Goal: Transaction & Acquisition: Purchase product/service

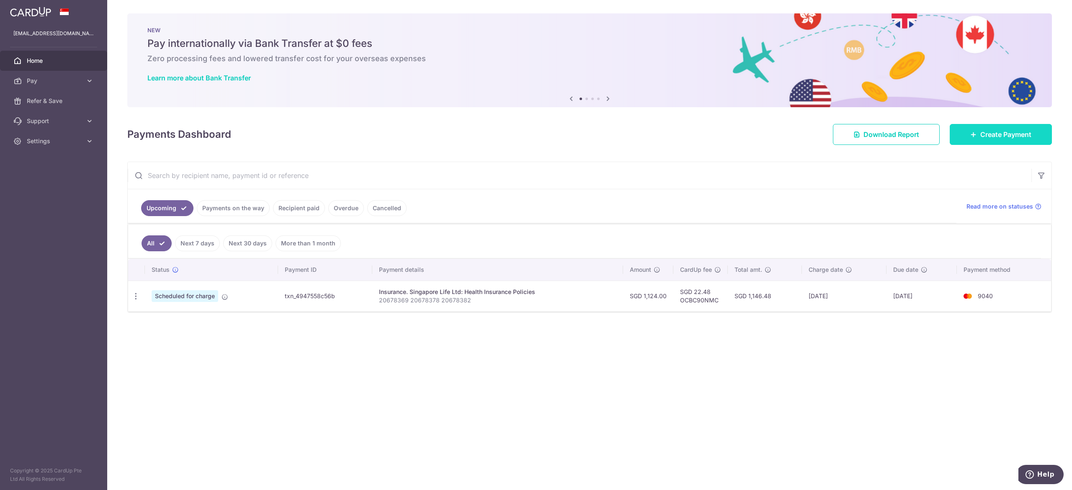
click at [982, 140] on link "Create Payment" at bounding box center [1001, 134] width 102 height 21
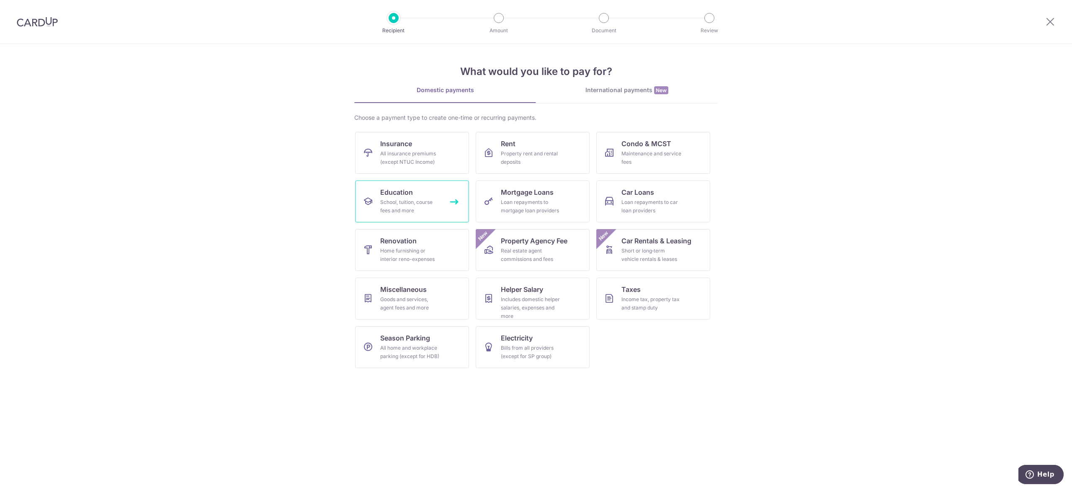
click at [427, 205] on div "School, tuition, course fees and more" at bounding box center [410, 206] width 60 height 17
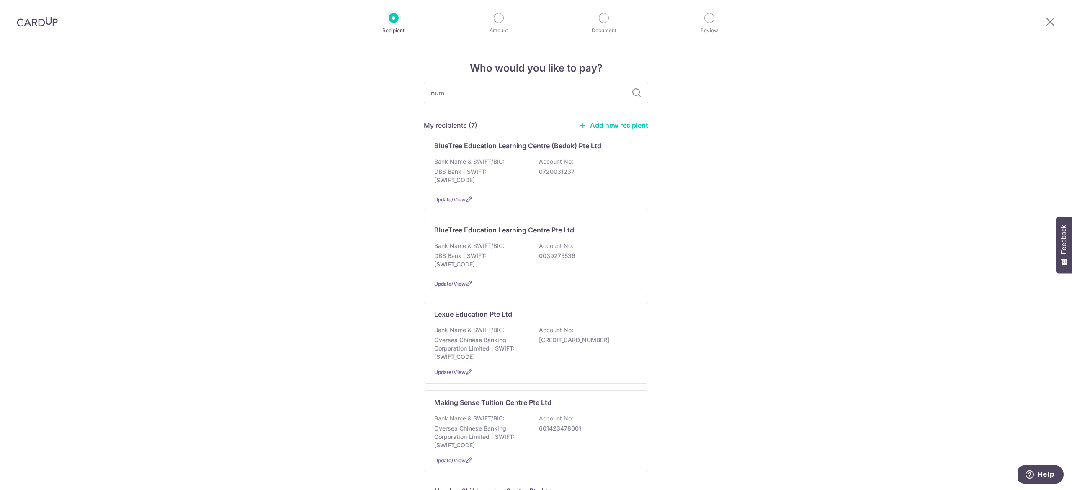
type input "numb"
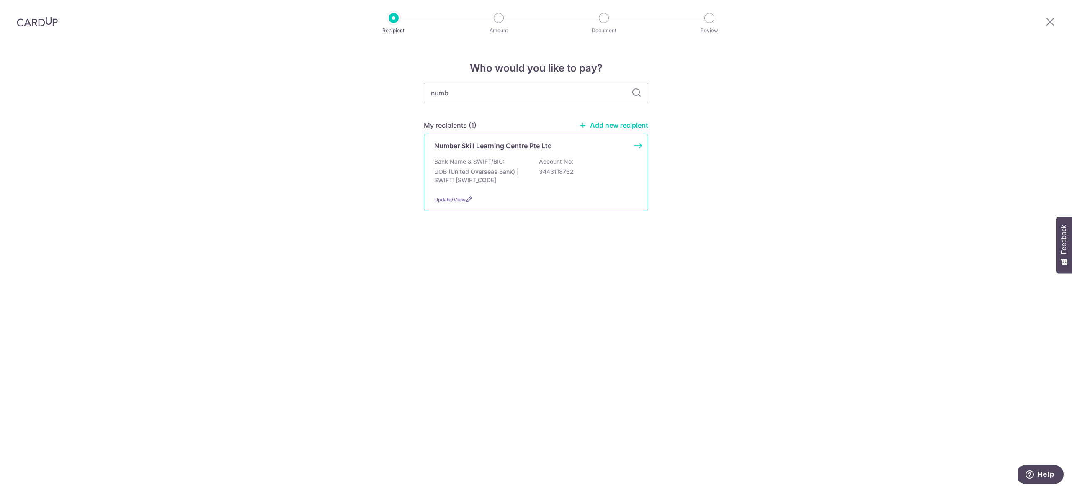
click at [462, 152] on div "Number Skill Learning Centre Pte Ltd Bank Name & SWIFT/BIC: UOB (United Oversea…" at bounding box center [536, 172] width 224 height 77
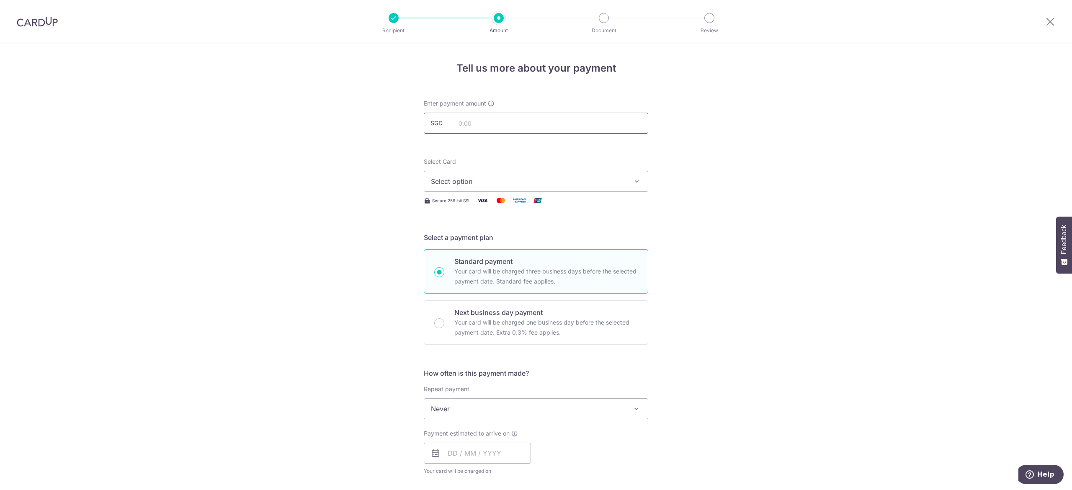
click at [557, 113] on input "text" at bounding box center [536, 123] width 224 height 21
paste input "1,272.00"
type input "1,272.00"
click at [521, 178] on span "Select option" at bounding box center [528, 181] width 195 height 10
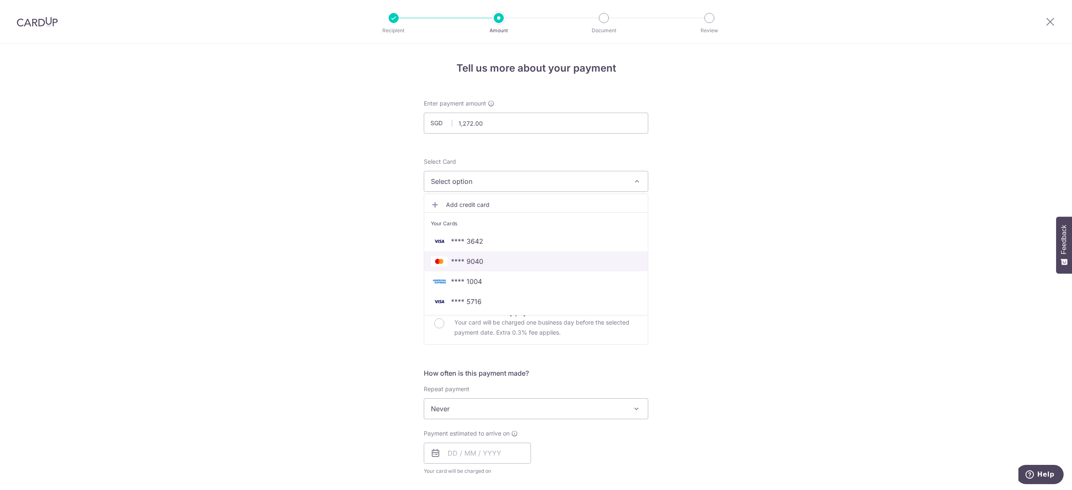
click at [529, 260] on span "**** 9040" at bounding box center [536, 261] width 210 height 10
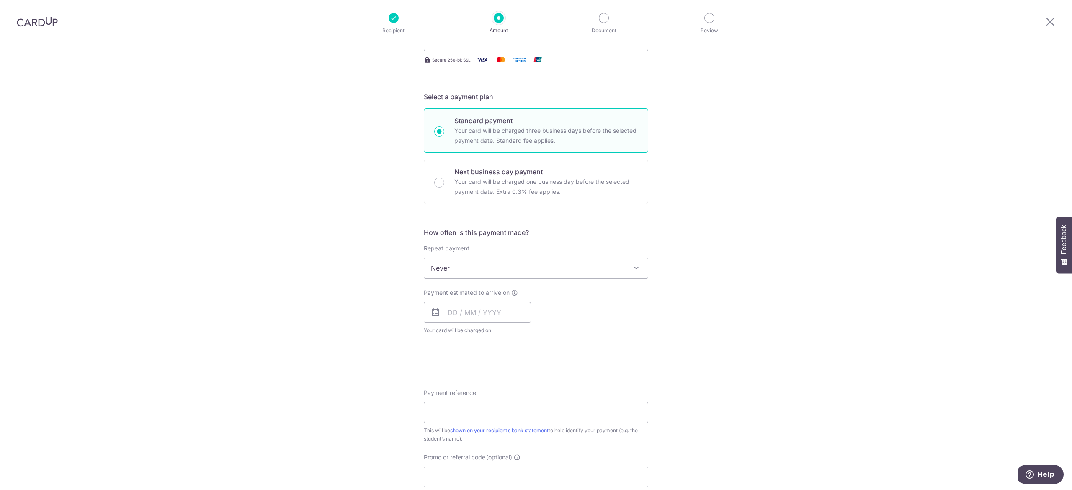
scroll to position [167, 0]
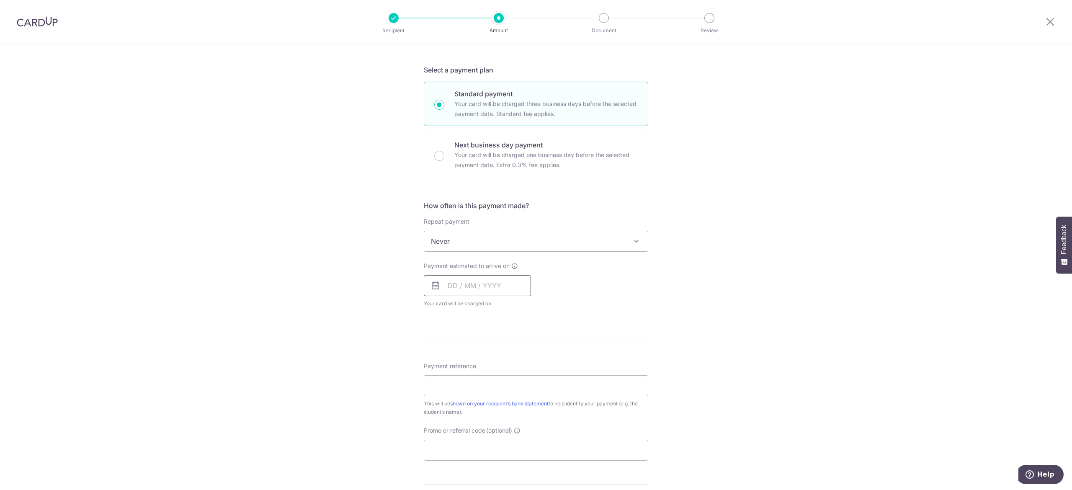
click at [479, 294] on input "text" at bounding box center [477, 285] width 107 height 21
click at [476, 377] on link "14" at bounding box center [474, 378] width 13 height 13
type input "14/10/2025"
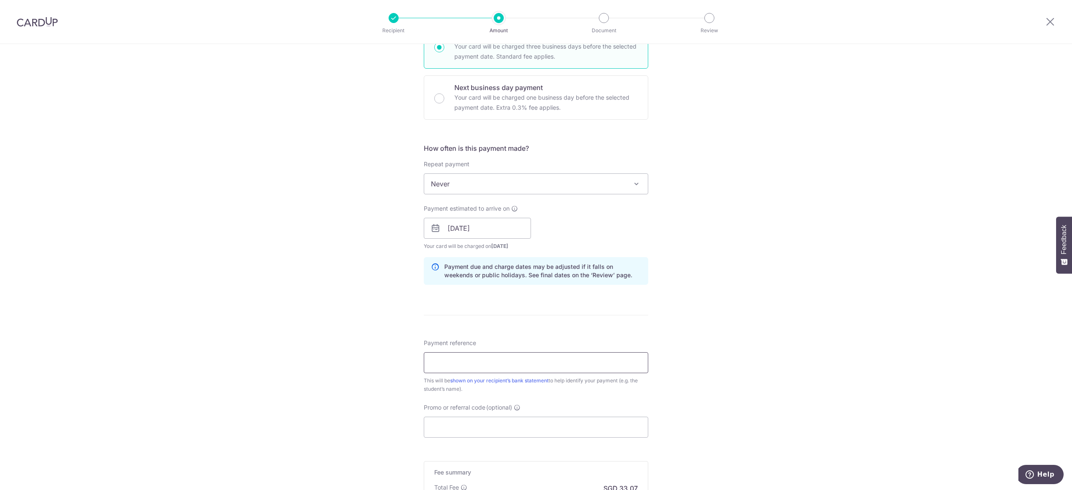
scroll to position [251, 0]
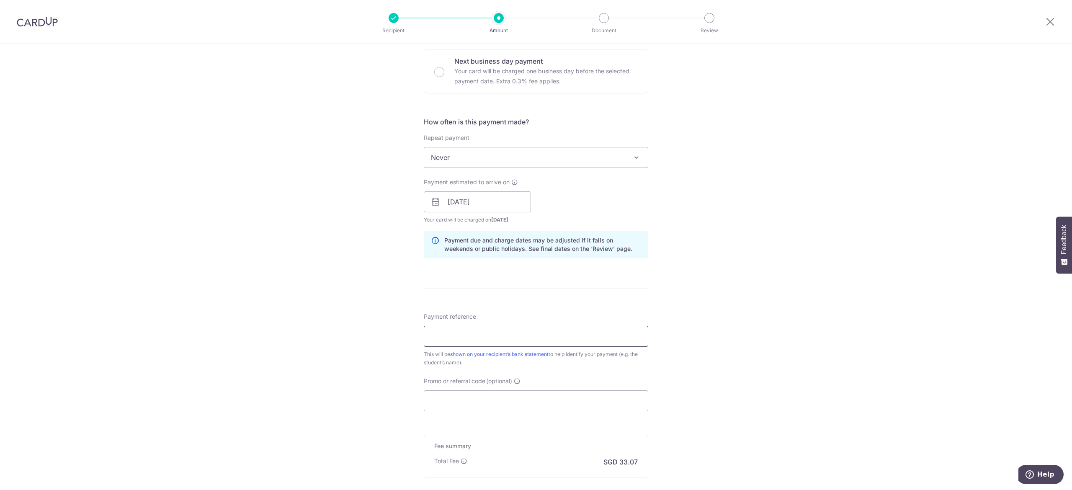
click at [500, 336] on input "Payment reference" at bounding box center [536, 336] width 224 height 21
click at [497, 408] on input "Promo or referral code (optional)" at bounding box center [536, 400] width 224 height 21
paste input "OCBC90NMC"
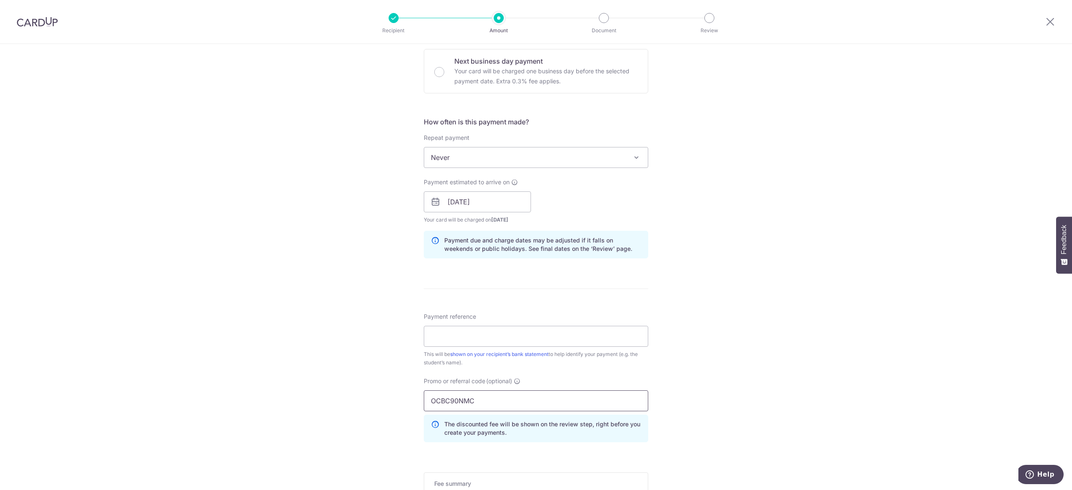
type input "OCBC90NMC"
click at [504, 331] on input "Payment reference" at bounding box center [536, 336] width 224 height 21
paste input "BT2025-0874"
type input "BT2025-0874"
click at [749, 296] on div "Tell us more about your payment Enter payment amount SGD 1,272.00 1272.00 Selec…" at bounding box center [536, 207] width 1072 height 829
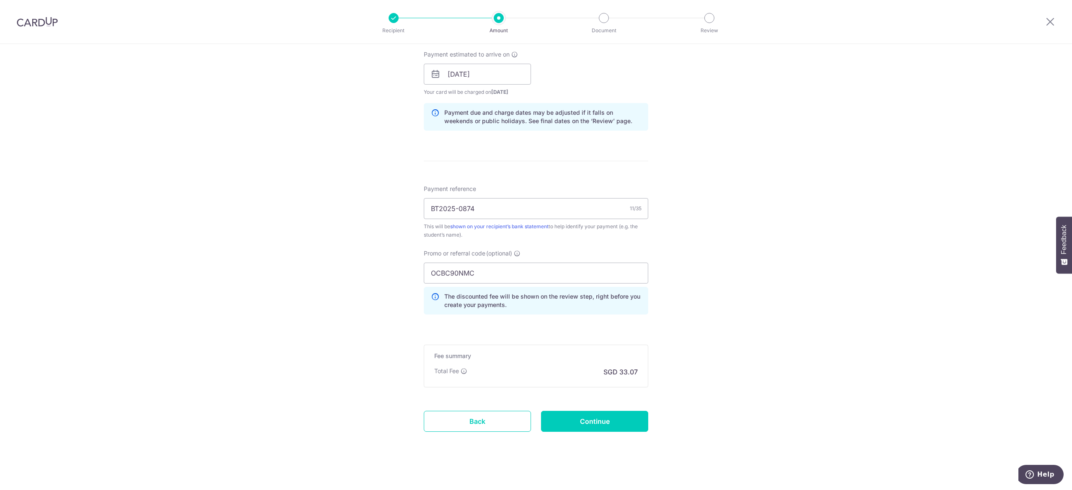
scroll to position [385, 0]
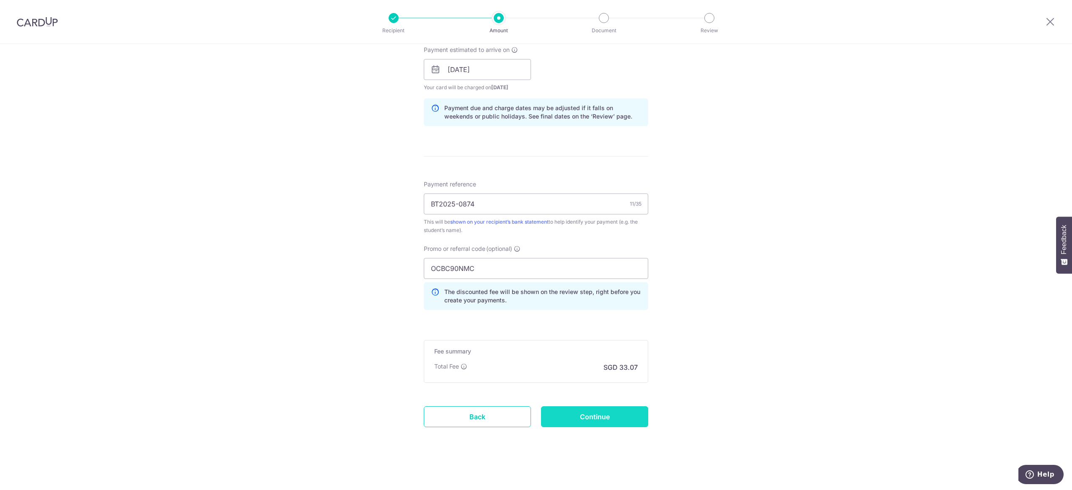
click at [585, 417] on input "Continue" at bounding box center [594, 416] width 107 height 21
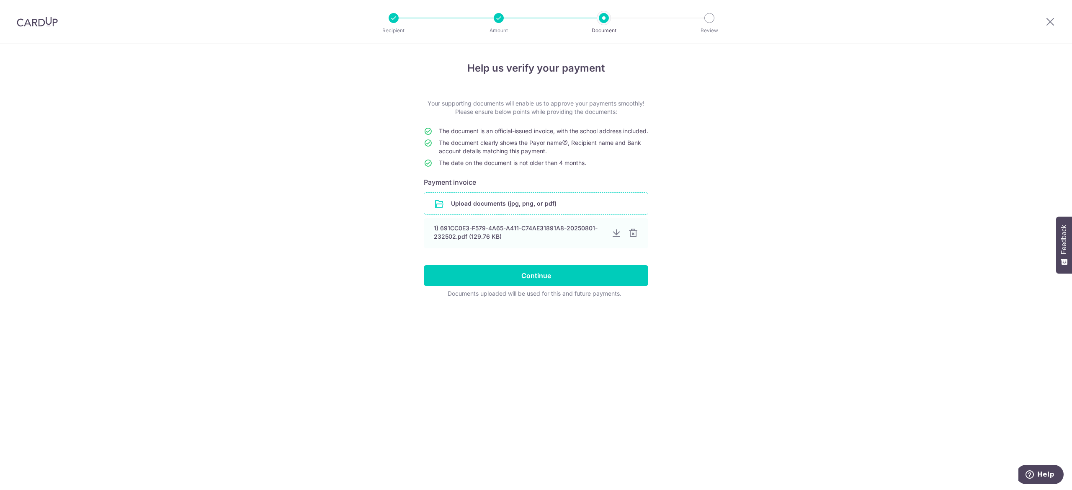
click at [524, 206] on input "file" at bounding box center [536, 204] width 224 height 22
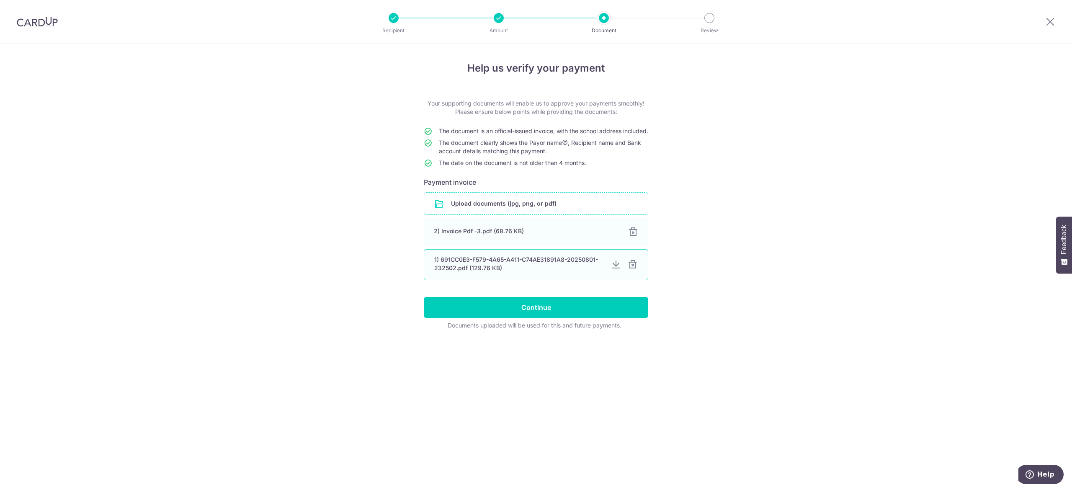
click at [634, 270] on div at bounding box center [633, 265] width 10 height 10
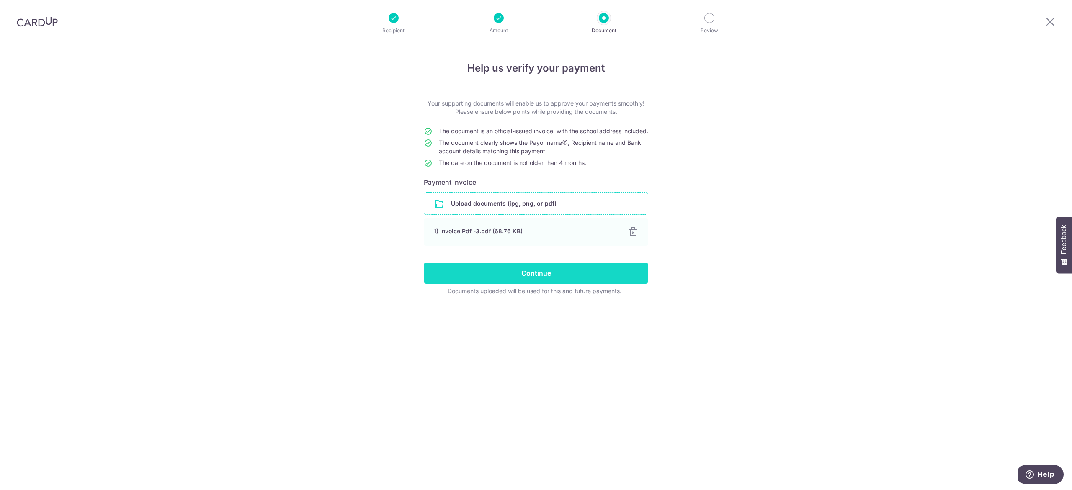
click at [534, 283] on input "Continue" at bounding box center [536, 273] width 224 height 21
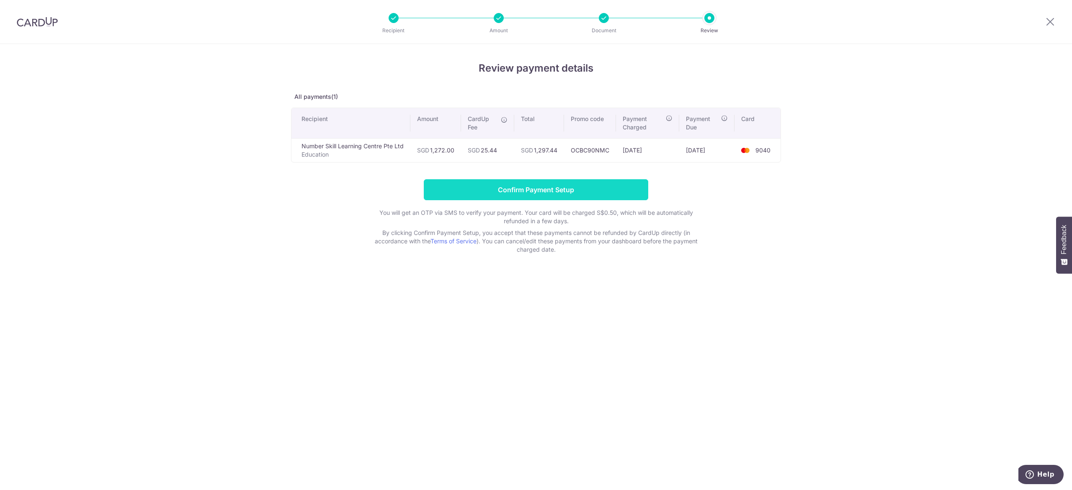
click at [592, 195] on input "Confirm Payment Setup" at bounding box center [536, 189] width 224 height 21
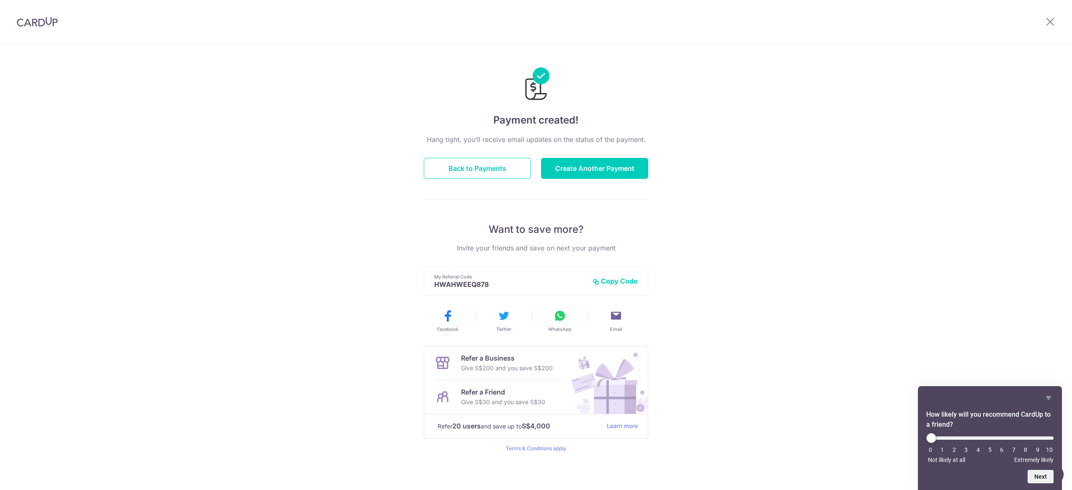
click at [592, 196] on div "Hang tight, you’ll receive email updates on the status of the payment. Back to …" at bounding box center [536, 292] width 224 height 317
click at [1050, 23] on icon at bounding box center [1050, 21] width 10 height 10
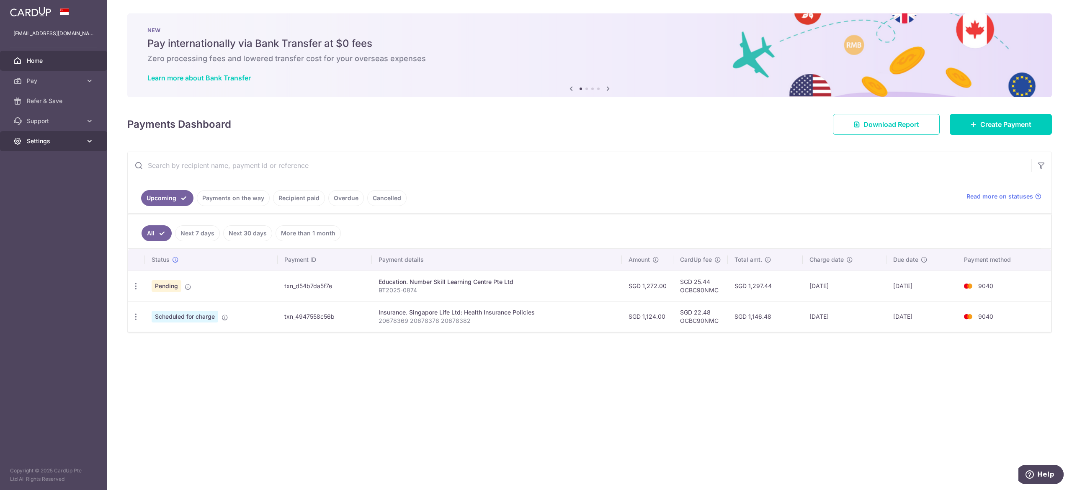
click at [77, 140] on span "Settings" at bounding box center [54, 141] width 55 height 8
drag, startPoint x: 20, startPoint y: 180, endPoint x: 39, endPoint y: 176, distance: 19.8
click at [21, 180] on link "Logout" at bounding box center [53, 181] width 107 height 20
